Goal: Find specific page/section: Find specific page/section

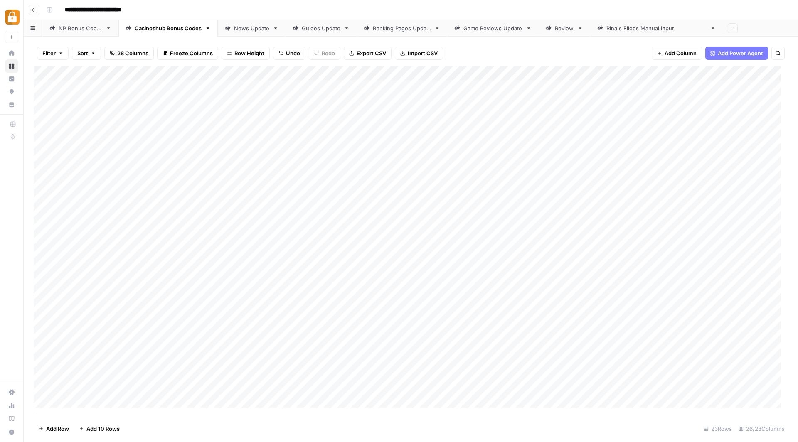
click at [32, 6] on button "Go back" at bounding box center [34, 10] width 11 height 11
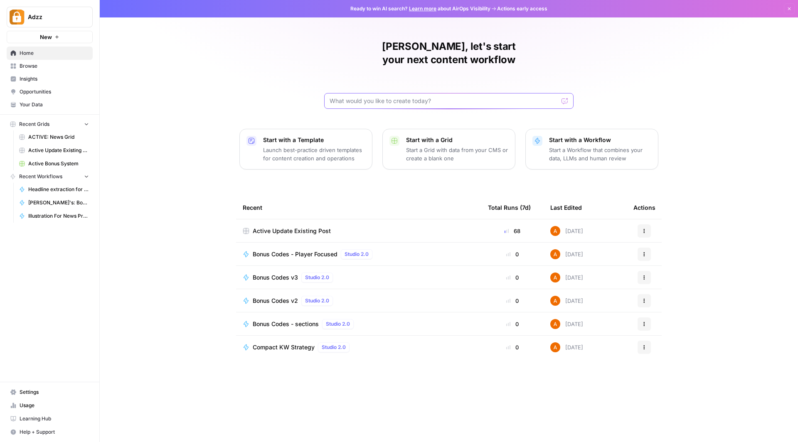
click at [445, 97] on input "text" at bounding box center [444, 101] width 229 height 8
type input "stac"
click button "Send" at bounding box center [565, 101] width 11 height 11
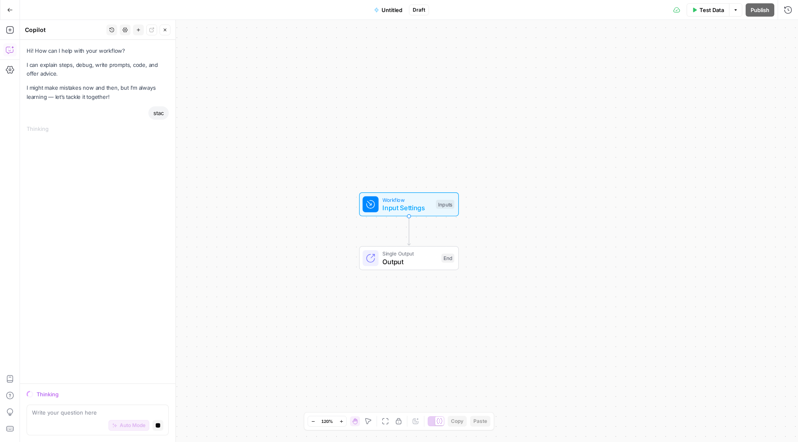
click at [13, 6] on button "Go Back" at bounding box center [9, 9] width 15 height 15
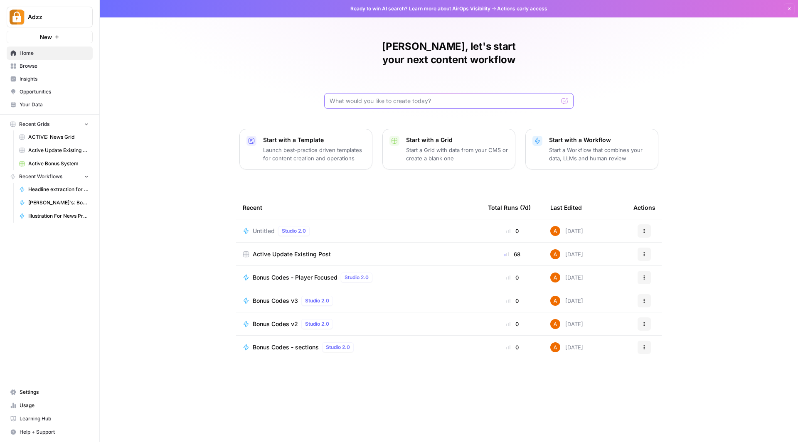
click at [443, 97] on input "text" at bounding box center [444, 101] width 229 height 8
type input "stac"
click at [31, 65] on span "Browse" at bounding box center [54, 65] width 69 height 7
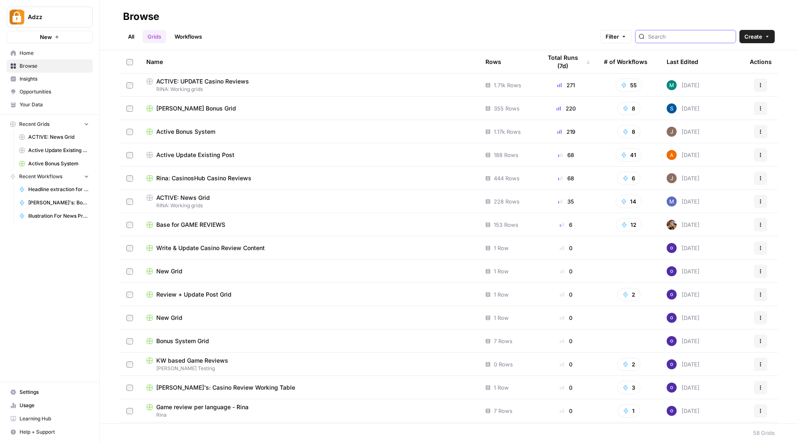
click at [686, 38] on input "search" at bounding box center [690, 36] width 84 height 8
type input "stac"
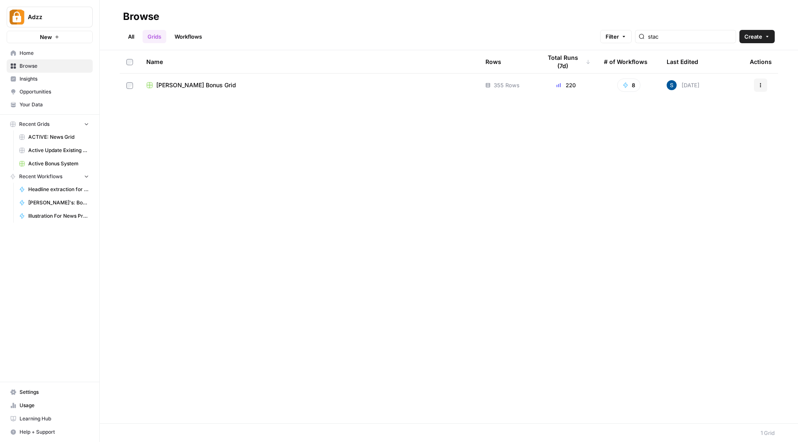
click at [280, 82] on div "[PERSON_NAME] Bonus Grid" at bounding box center [309, 85] width 326 height 8
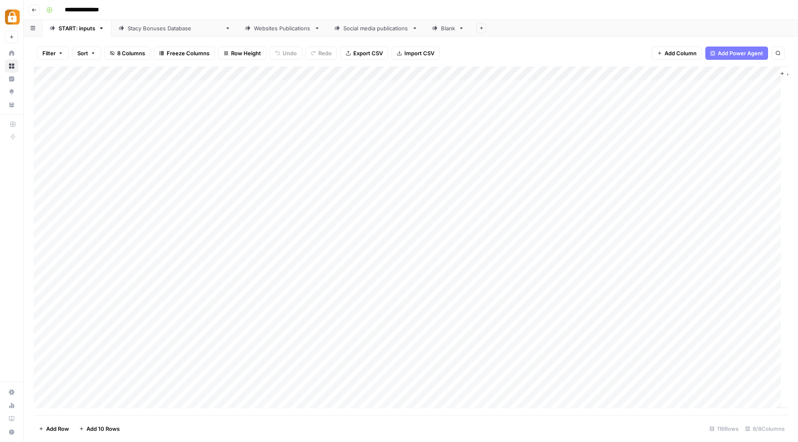
click at [153, 33] on link "[PERSON_NAME] Bonuses Database" at bounding box center [174, 28] width 126 height 17
click at [43, 87] on div "Add Column" at bounding box center [411, 241] width 755 height 349
click at [46, 84] on div "Add Column" at bounding box center [411, 241] width 755 height 349
click at [264, 32] on div "Websites Publications" at bounding box center [282, 28] width 57 height 8
click at [84, 54] on span "Sort" at bounding box center [82, 53] width 11 height 8
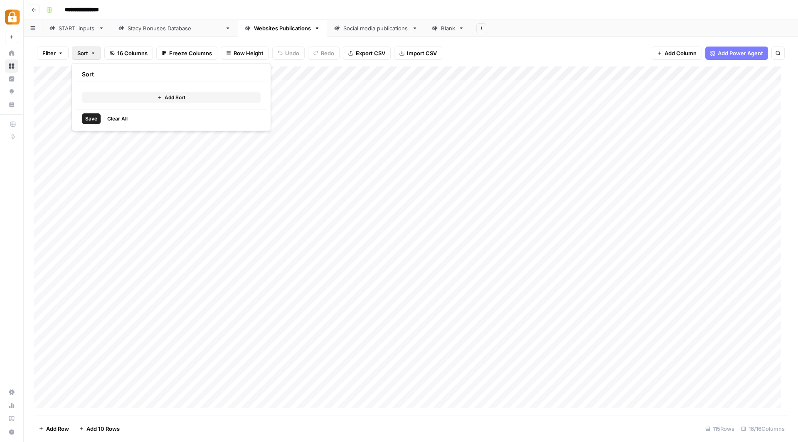
click at [178, 99] on span "Add Sort" at bounding box center [175, 97] width 21 height 7
click at [497, 10] on div "**********" at bounding box center [416, 9] width 747 height 13
